Goal: Register for event/course

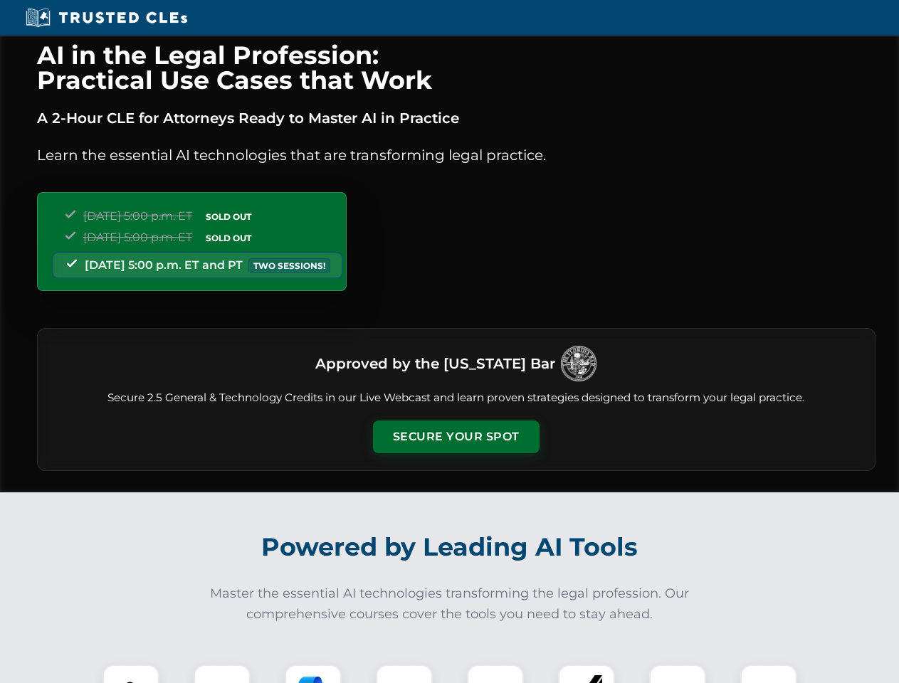
click at [455, 437] on button "Secure Your Spot" at bounding box center [456, 436] width 166 height 33
click at [131, 674] on img at bounding box center [130, 692] width 41 height 41
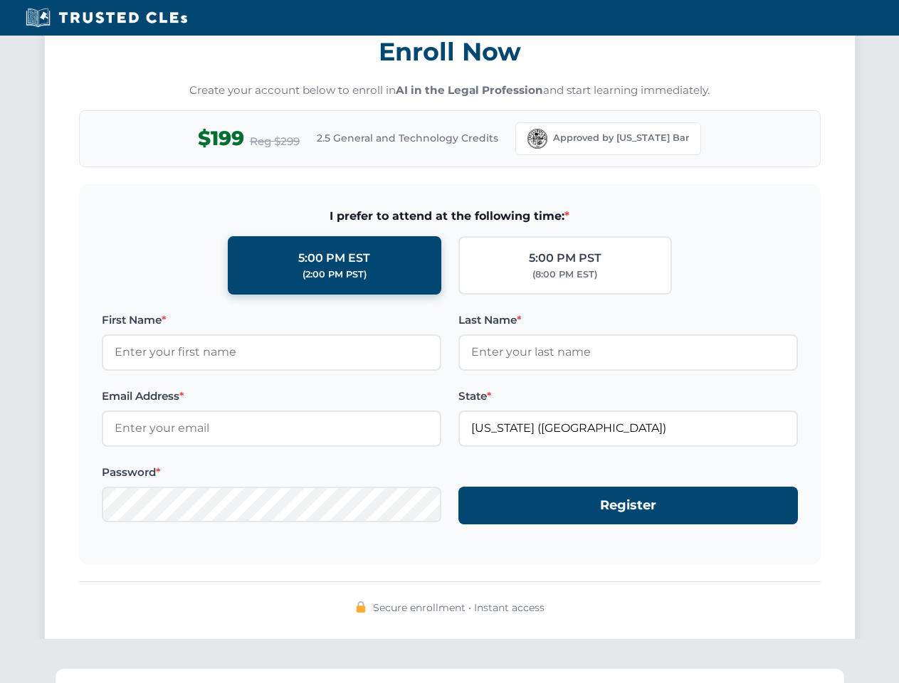
scroll to position [1397, 0]
